Goal: Find specific page/section: Find specific page/section

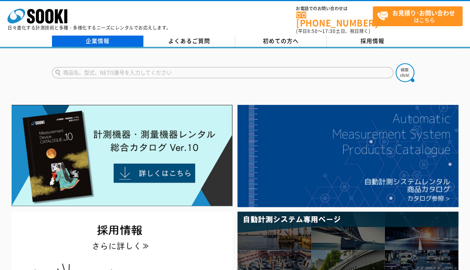
click at [101, 36] on link "企業情報" at bounding box center [98, 41] width 92 height 11
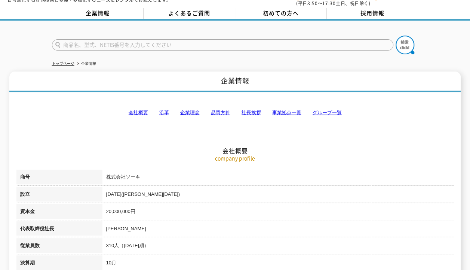
scroll to position [37, 0]
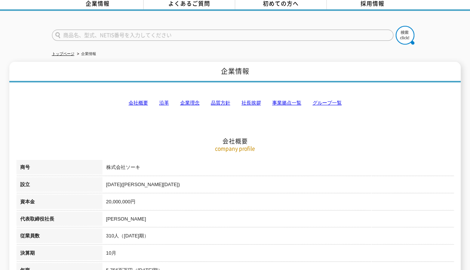
click at [323, 100] on link "グループ一覧" at bounding box center [327, 103] width 29 height 6
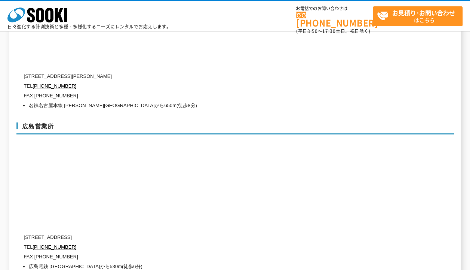
scroll to position [3431, 0]
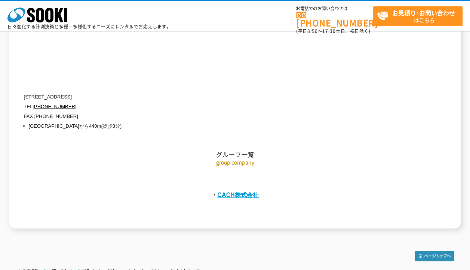
click at [253, 191] on link "CACH株式会社" at bounding box center [238, 194] width 42 height 7
